Goal: Check status: Check status

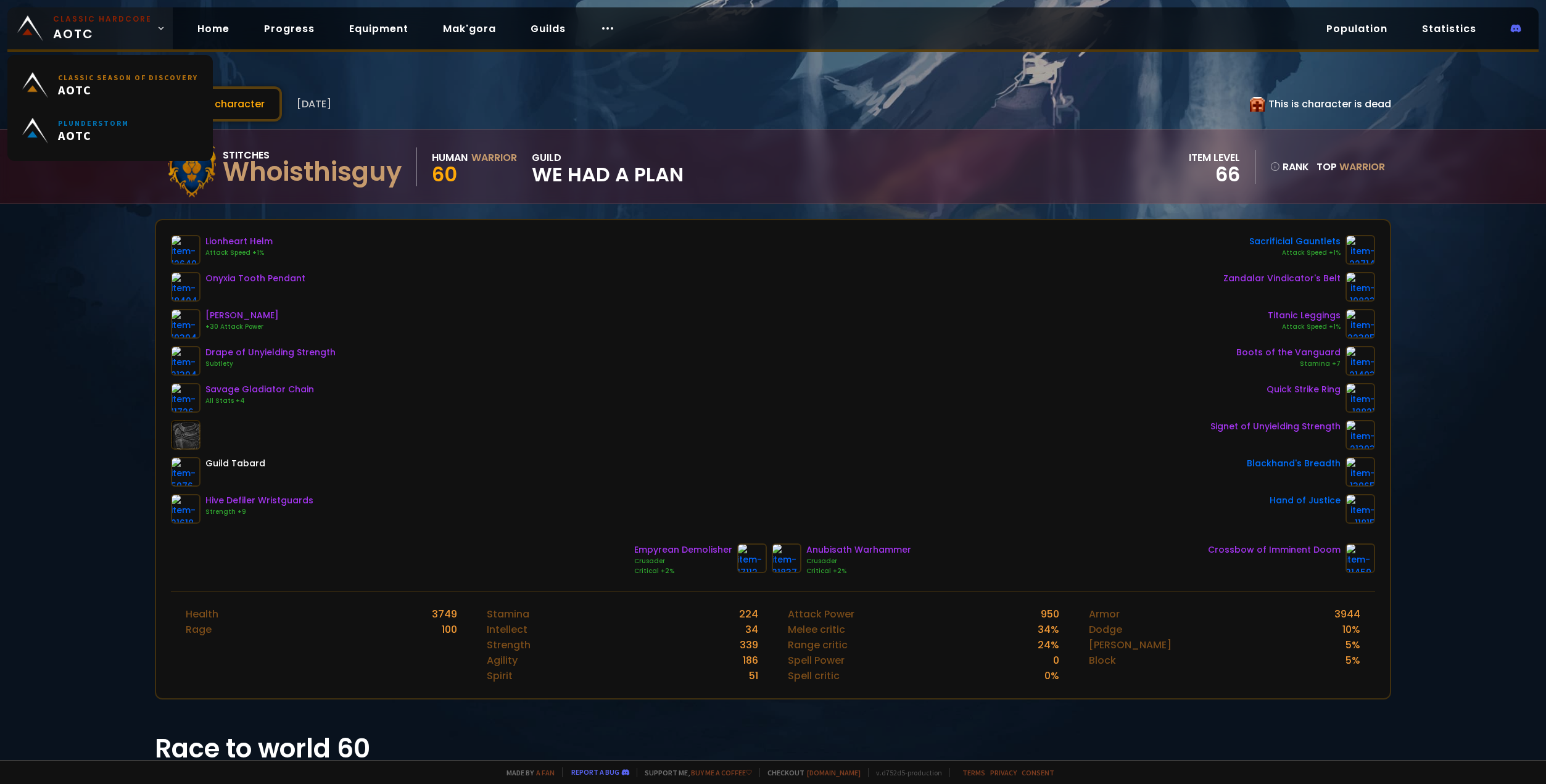
click at [108, 22] on small "Classic Hardcore" at bounding box center [102, 19] width 99 height 11
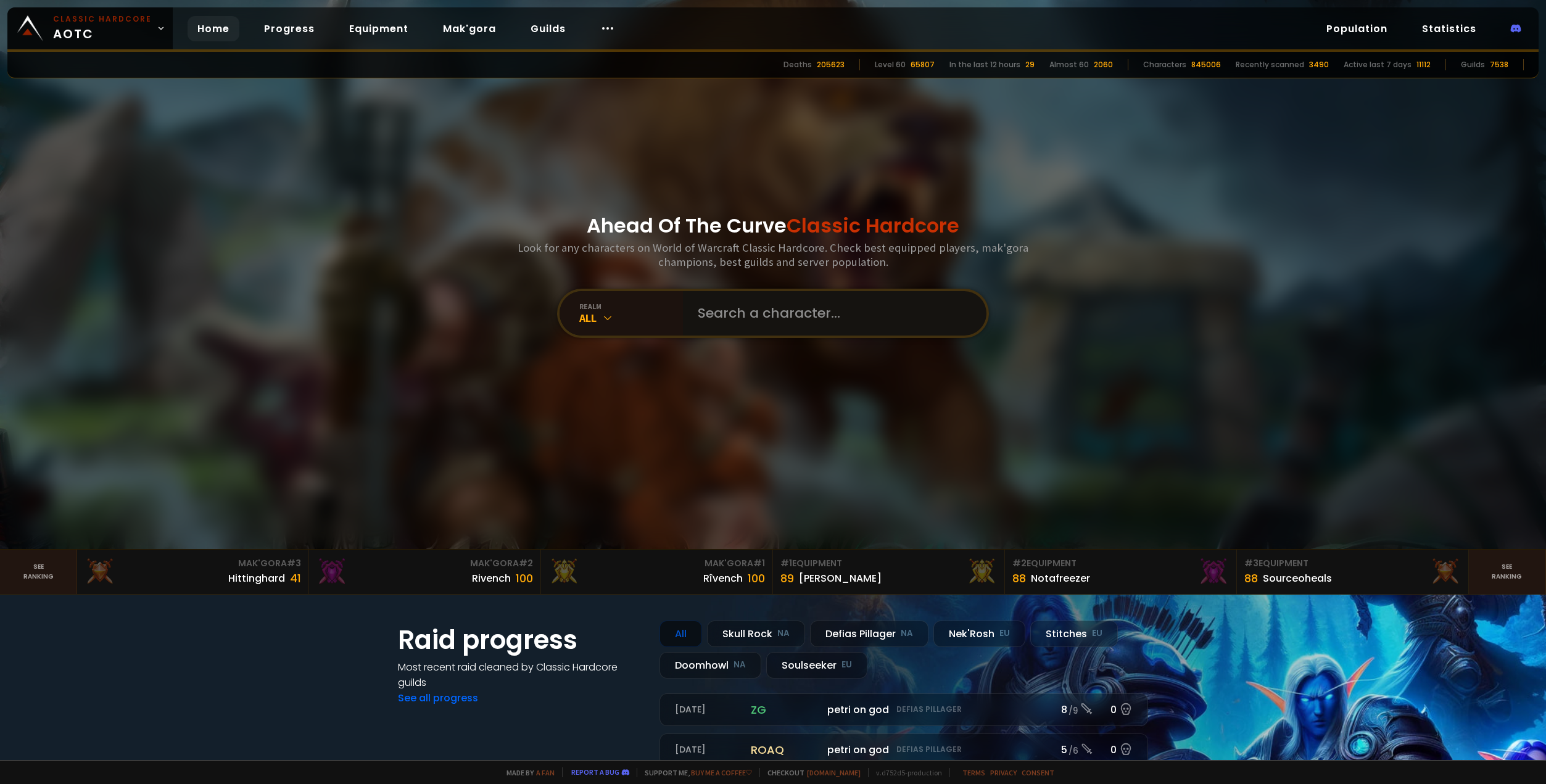
click at [755, 308] on input "text" at bounding box center [831, 313] width 282 height 44
paste input "Scaredofbear"
type input "Scaredofbear"
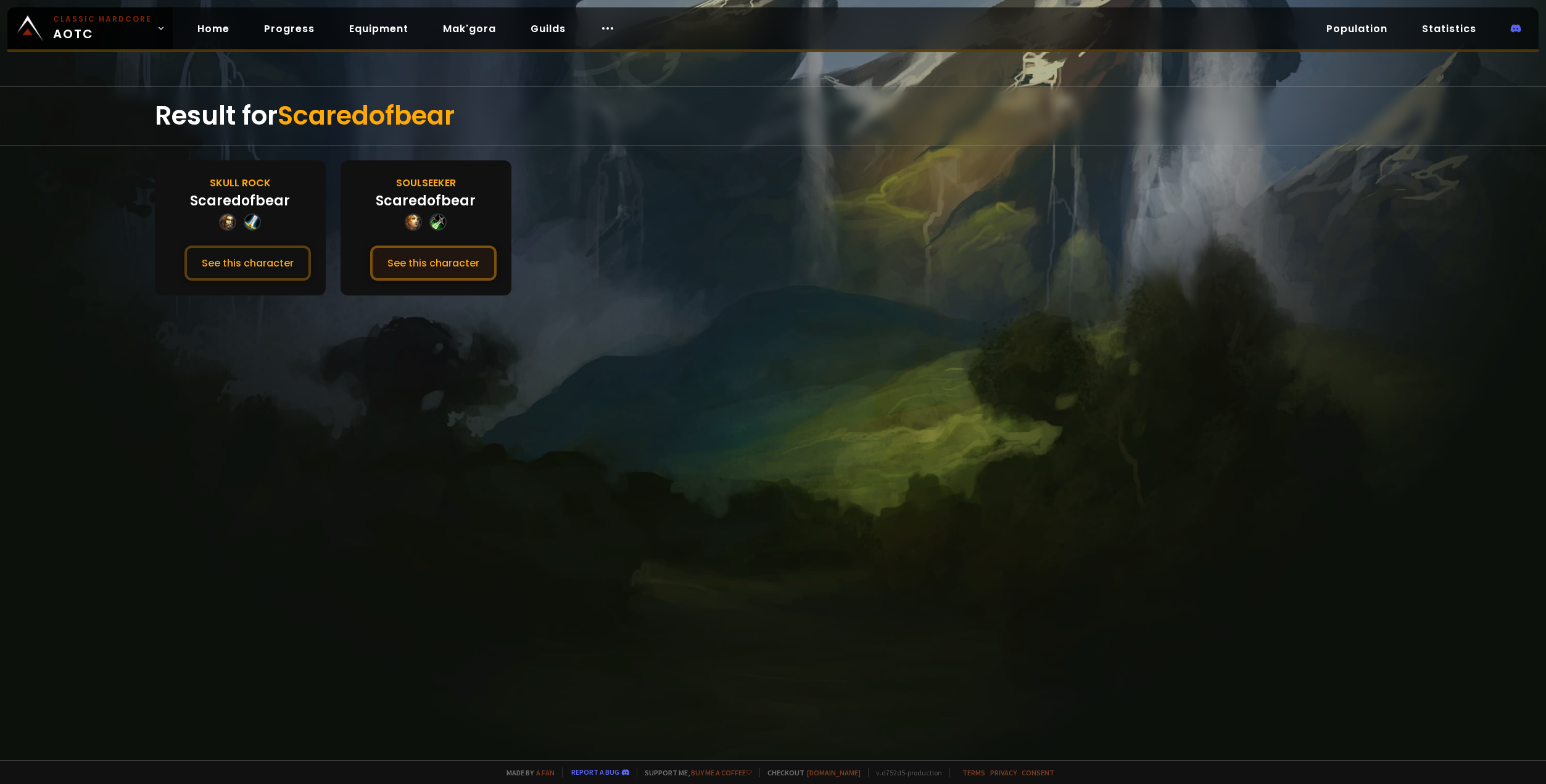
click at [465, 270] on button "See this character" at bounding box center [433, 263] width 126 height 35
